Goal: Task Accomplishment & Management: Use online tool/utility

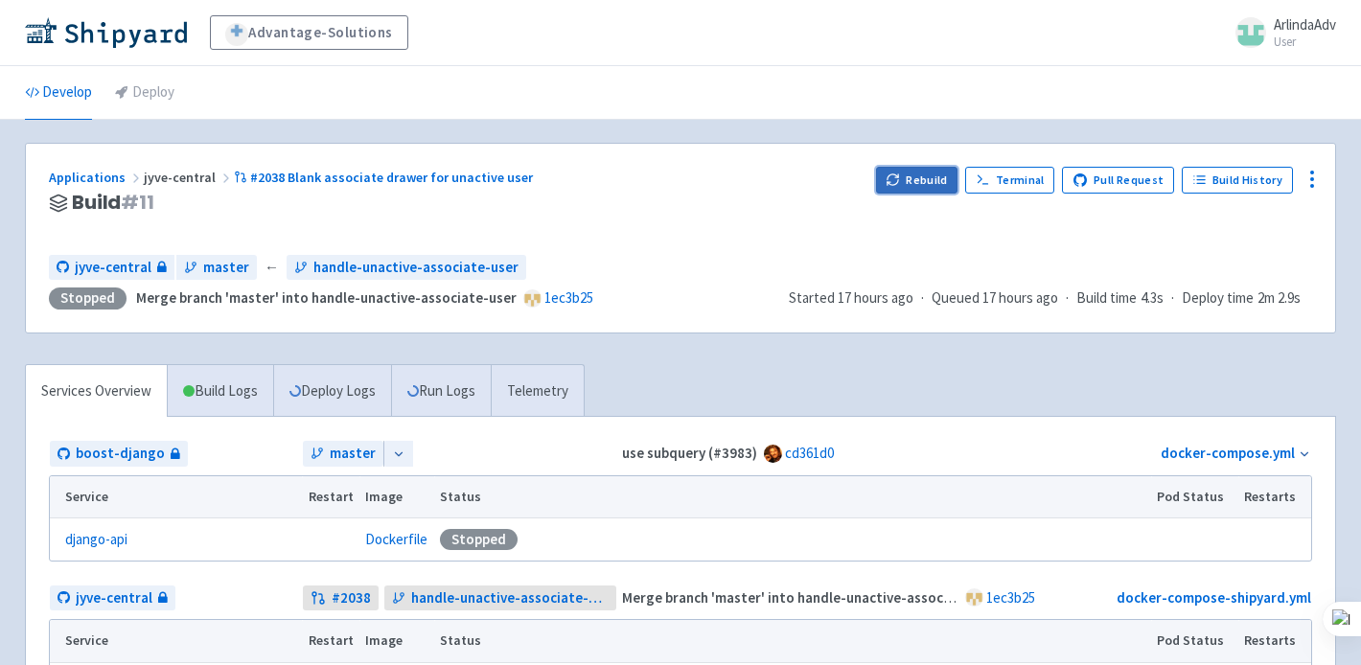
click at [922, 175] on button "Rebuild" at bounding box center [917, 180] width 82 height 27
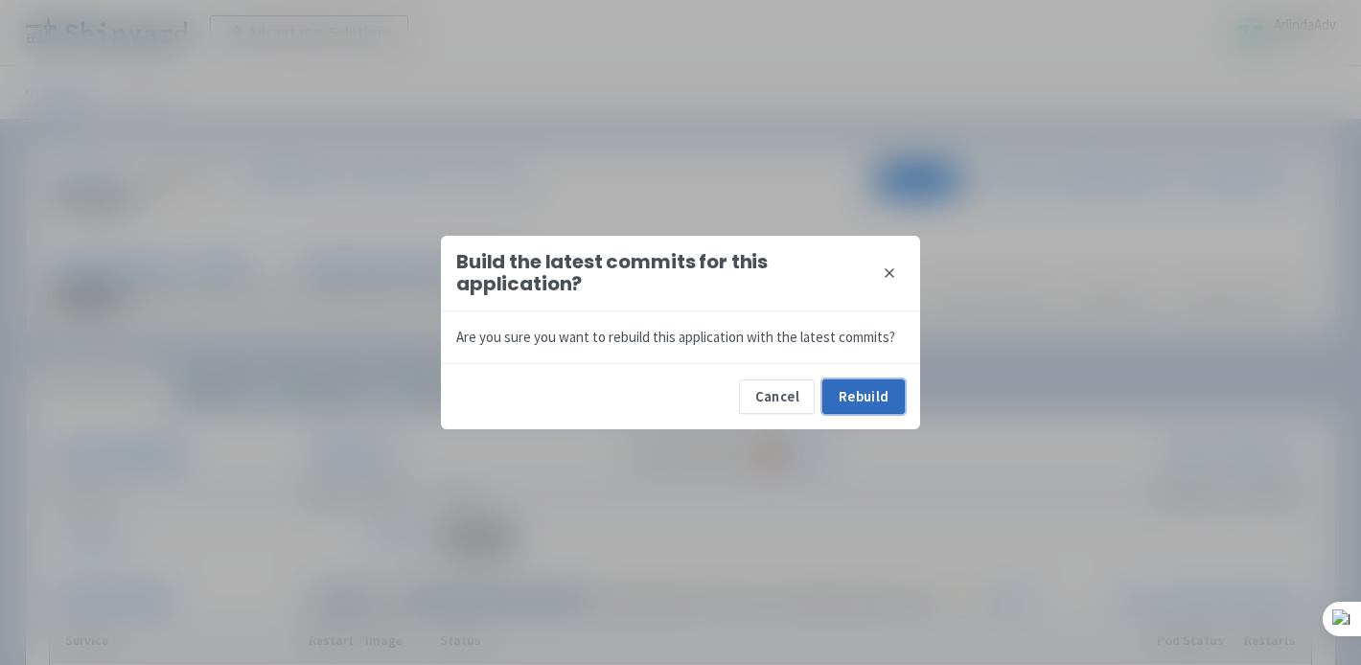
click at [849, 385] on button "Rebuild" at bounding box center [863, 396] width 82 height 34
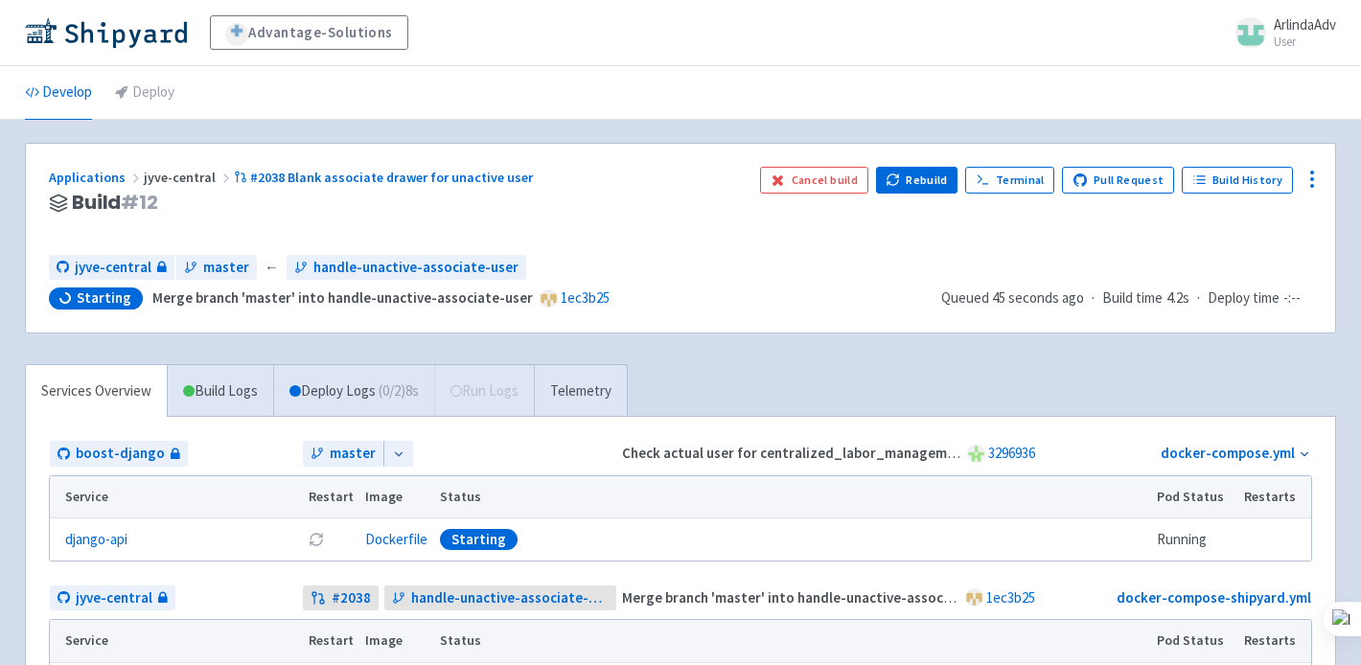
click at [561, 212] on h3 "Build # 12" at bounding box center [397, 203] width 696 height 22
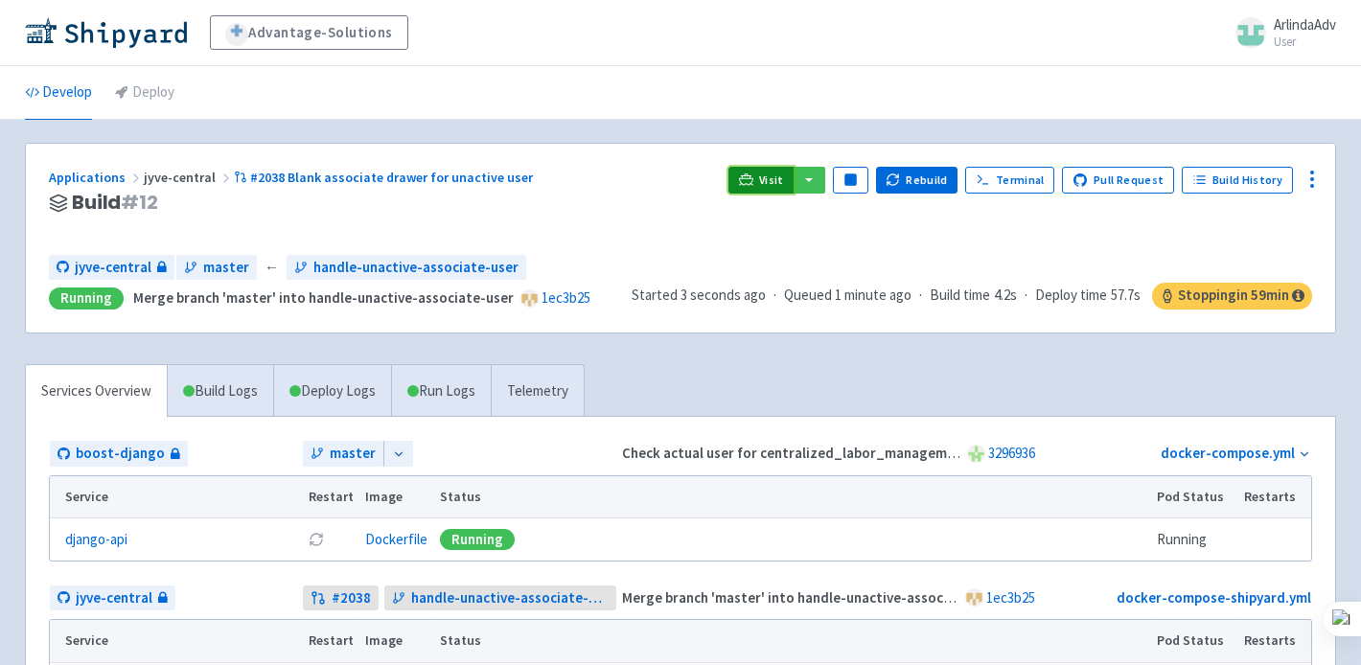
click at [773, 178] on span "Visit" at bounding box center [771, 179] width 25 height 15
